Goal: Transaction & Acquisition: Purchase product/service

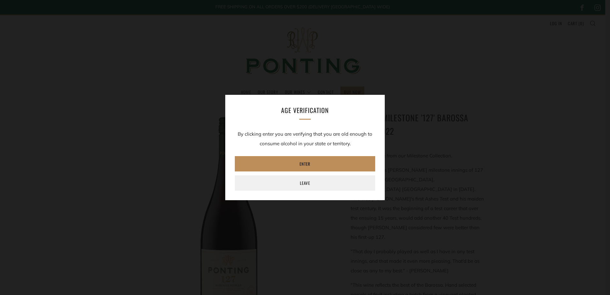
click at [291, 166] on link "Enter" at bounding box center [305, 163] width 140 height 15
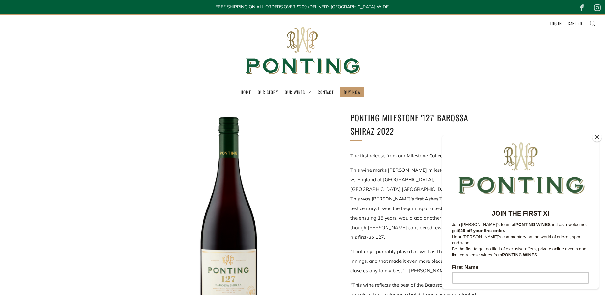
click at [597, 138] on button "Close" at bounding box center [598, 137] width 10 height 10
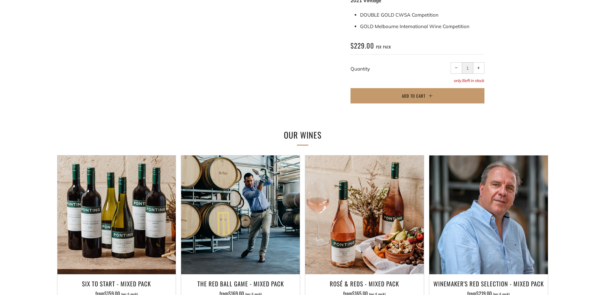
scroll to position [530, 0]
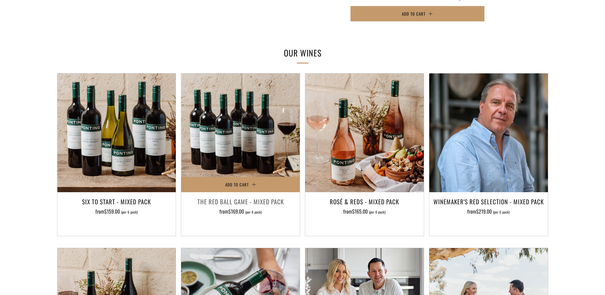
click at [259, 99] on img at bounding box center [240, 132] width 119 height 119
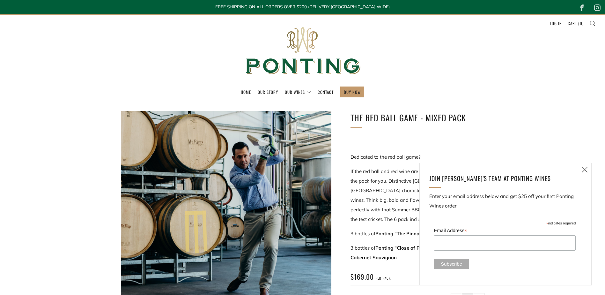
click at [584, 168] on icon at bounding box center [585, 170] width 8 height 8
